Goal: Task Accomplishment & Management: Manage account settings

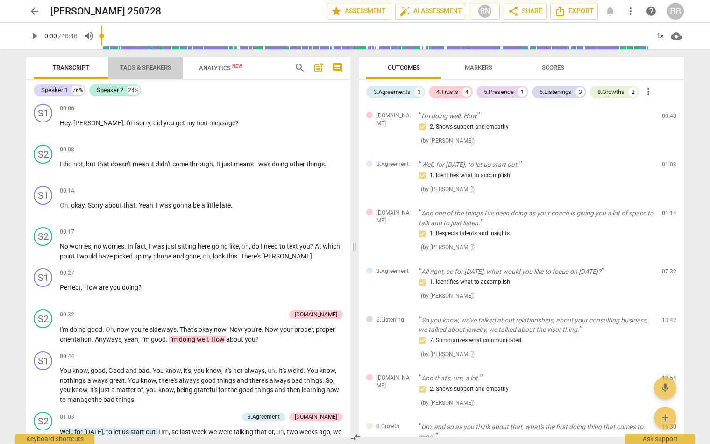
click at [158, 64] on span "Tags & Speakers" at bounding box center [145, 67] width 51 height 7
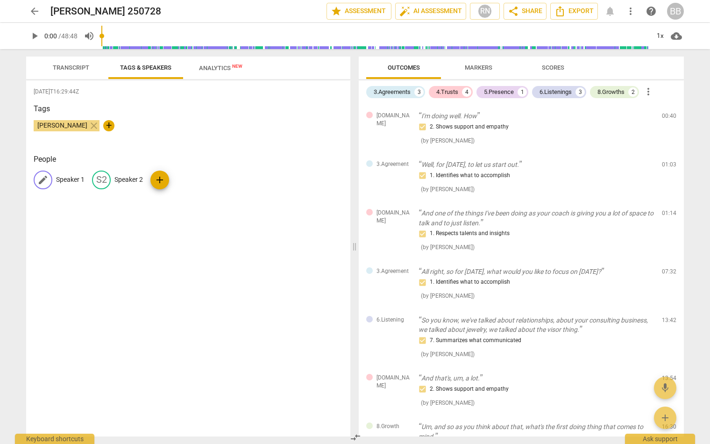
click at [73, 182] on p "Speaker 1" at bounding box center [70, 180] width 29 height 10
type input "[PERSON_NAME]"
drag, startPoint x: 110, startPoint y: 179, endPoint x: 93, endPoint y: 181, distance: 17.1
click at [117, 181] on span "edit" at bounding box center [122, 179] width 11 height 11
type input "[PERSON_NAME]"
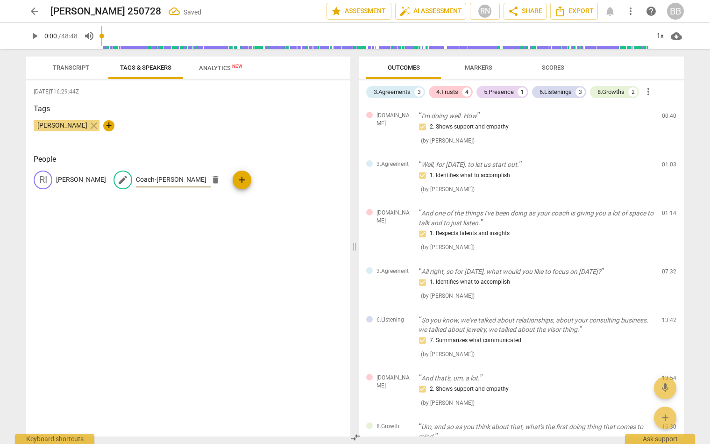
type input "Coach-[PERSON_NAME]"
click at [73, 64] on span "Transcript" at bounding box center [71, 67] width 36 height 7
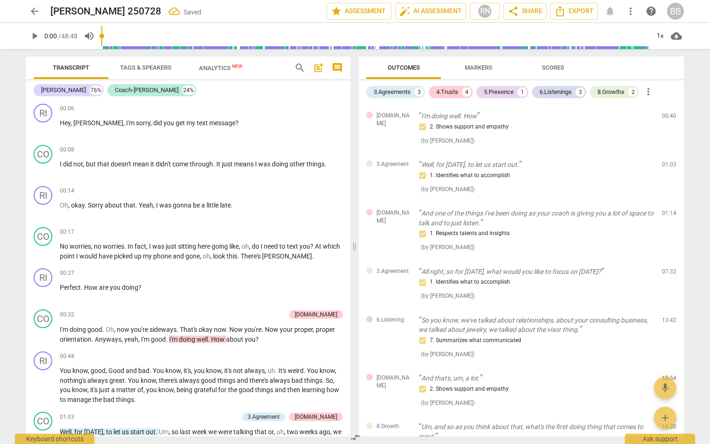
click at [137, 64] on span "Tags & Speakers" at bounding box center [145, 67] width 51 height 7
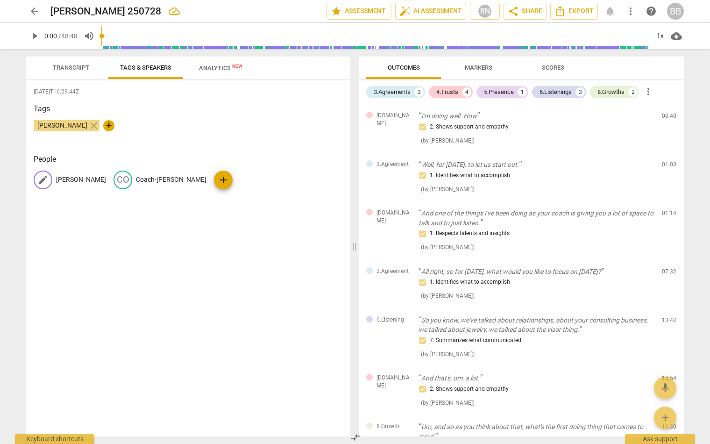
click at [63, 179] on p "[PERSON_NAME]" at bounding box center [81, 180] width 50 height 10
type input "Client-[PERSON_NAME]"
click at [73, 64] on span "Transcript" at bounding box center [71, 67] width 36 height 7
